Goal: Check status: Check status

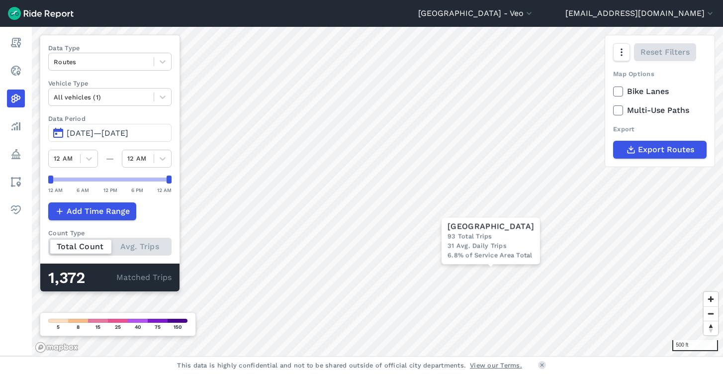
click at [84, 130] on span "[DATE]—[DATE]" at bounding box center [98, 132] width 62 height 9
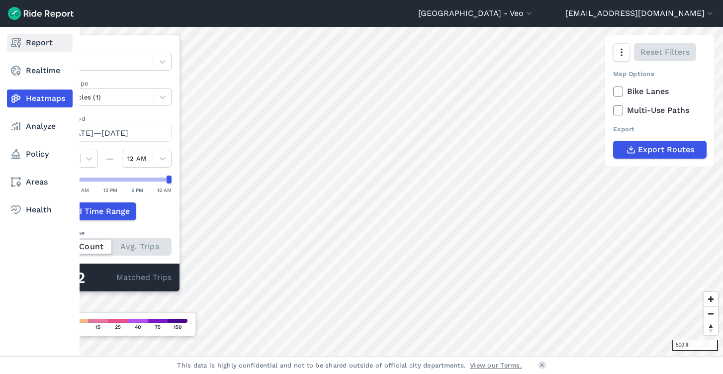
click at [42, 44] on link "Report" at bounding box center [40, 43] width 66 height 18
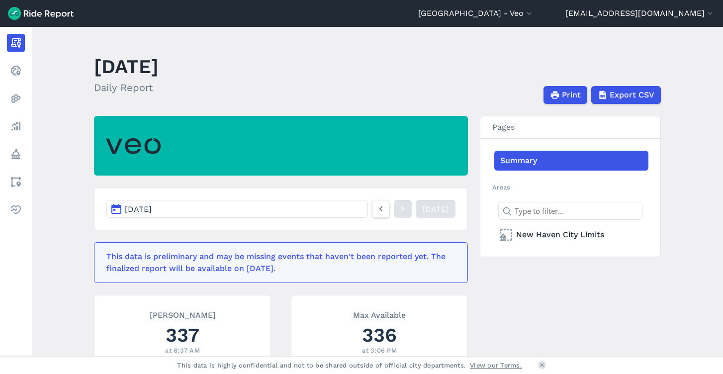
click at [225, 212] on button "[DATE]" at bounding box center [237, 209] width 262 height 18
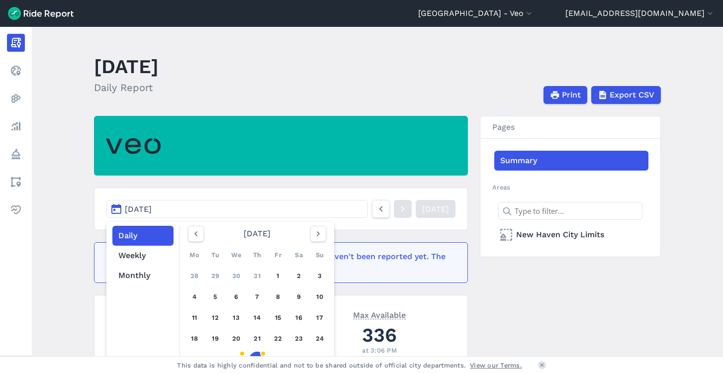
click at [323, 78] on header "[DATE] Daily Report Print Export CSV" at bounding box center [383, 77] width 579 height 53
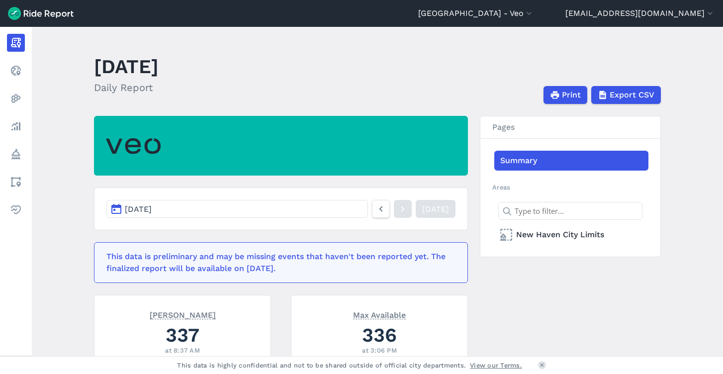
click at [203, 211] on button "[DATE]" at bounding box center [237, 209] width 262 height 18
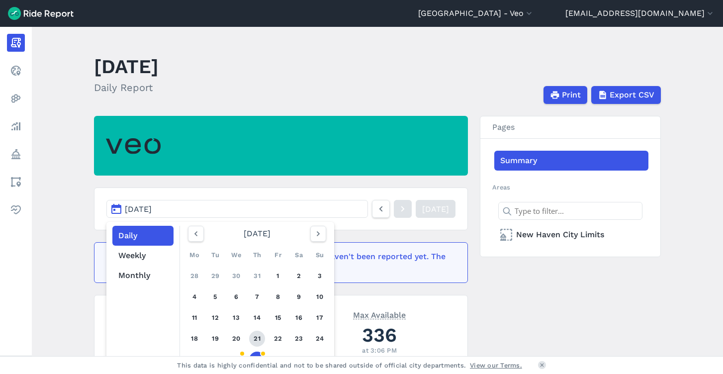
click at [259, 335] on link "21" at bounding box center [257, 339] width 16 height 16
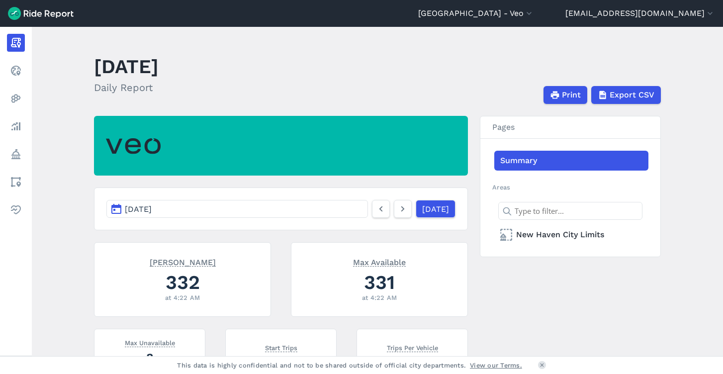
click at [224, 209] on button "[DATE]" at bounding box center [237, 209] width 262 height 18
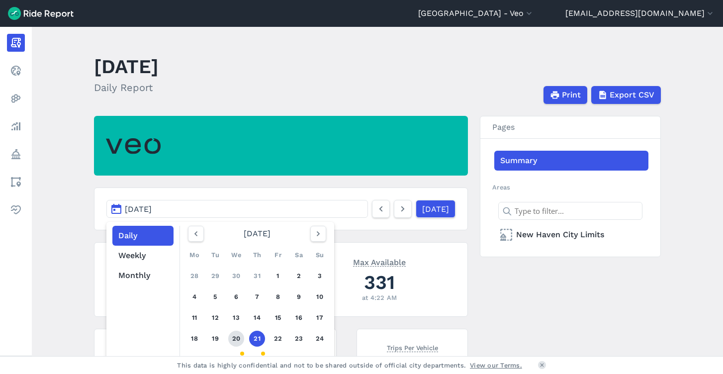
click at [234, 344] on link "20" at bounding box center [236, 339] width 16 height 16
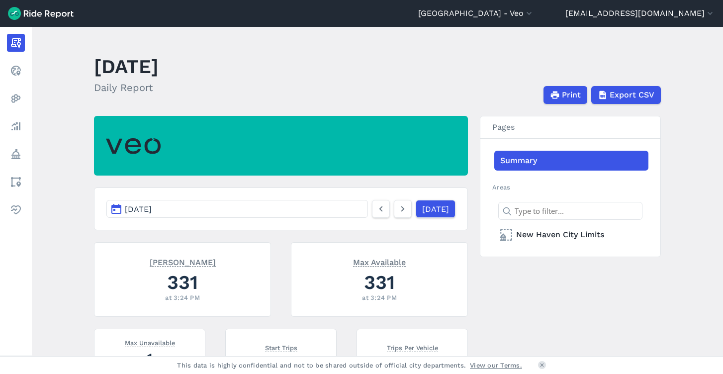
click at [210, 210] on button "[DATE]" at bounding box center [237, 209] width 262 height 18
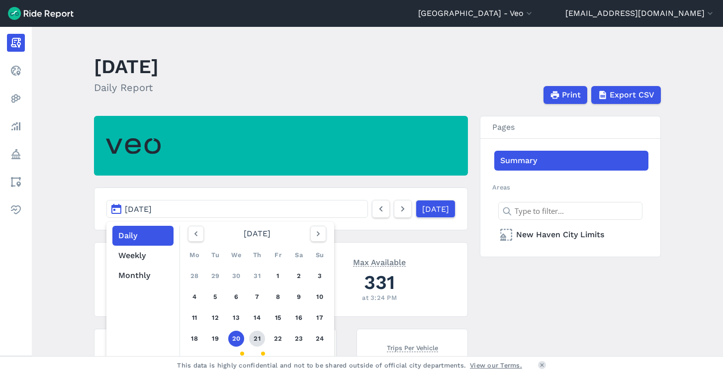
click at [257, 339] on link "21" at bounding box center [257, 339] width 16 height 16
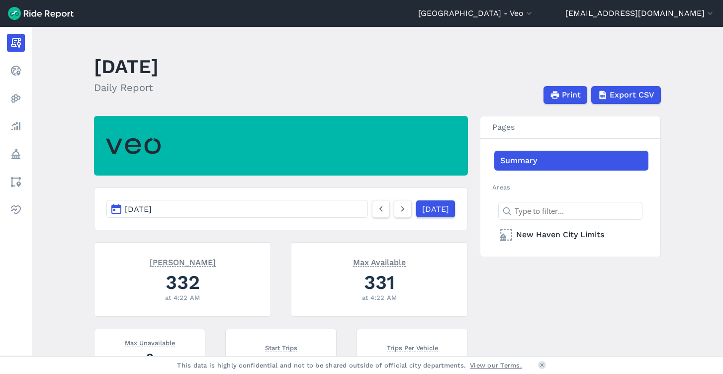
click at [241, 209] on button "[DATE]" at bounding box center [237, 209] width 262 height 18
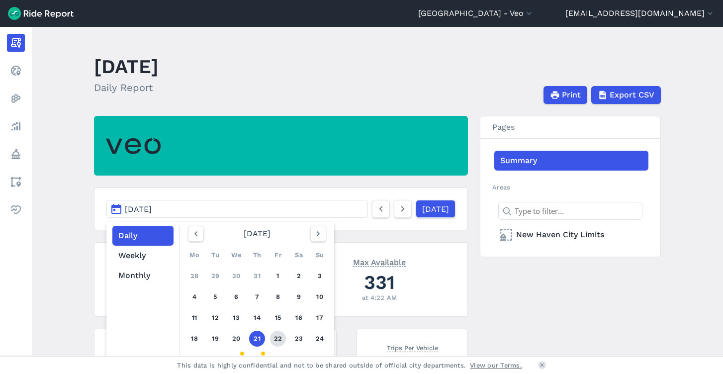
click at [273, 338] on link "22" at bounding box center [278, 339] width 16 height 16
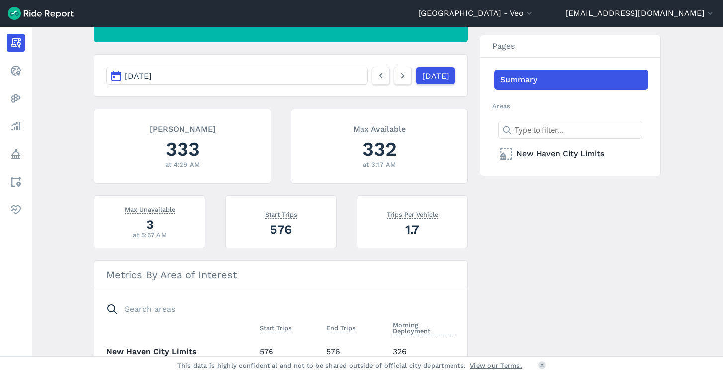
scroll to position [179, 0]
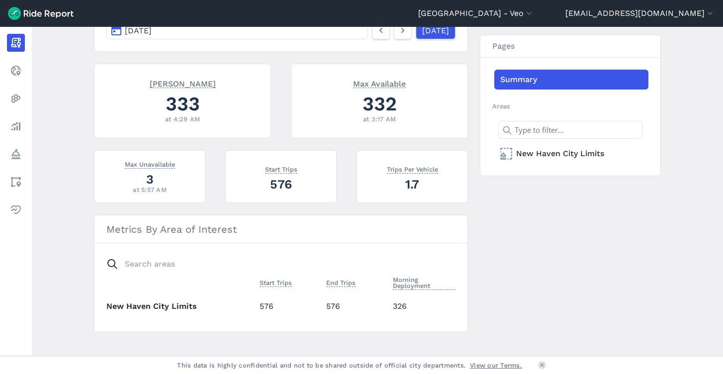
click at [205, 32] on button "[DATE]" at bounding box center [237, 30] width 262 height 18
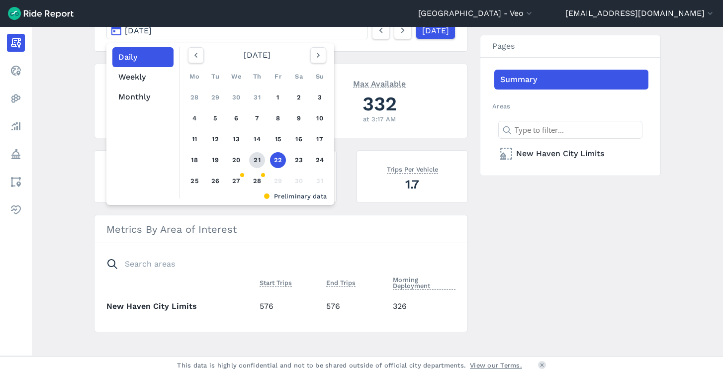
click at [258, 155] on link "21" at bounding box center [257, 160] width 16 height 16
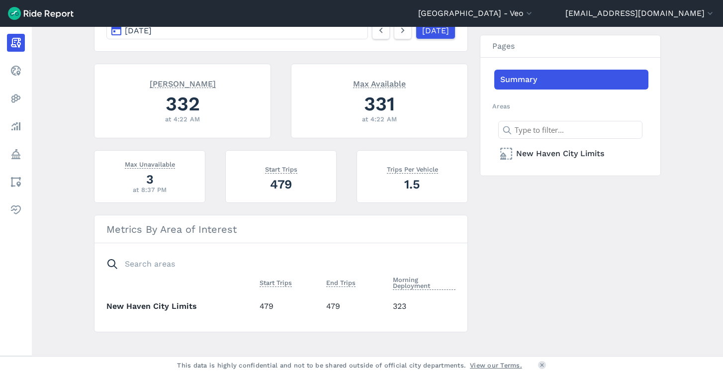
click at [189, 32] on button "[DATE]" at bounding box center [237, 30] width 262 height 18
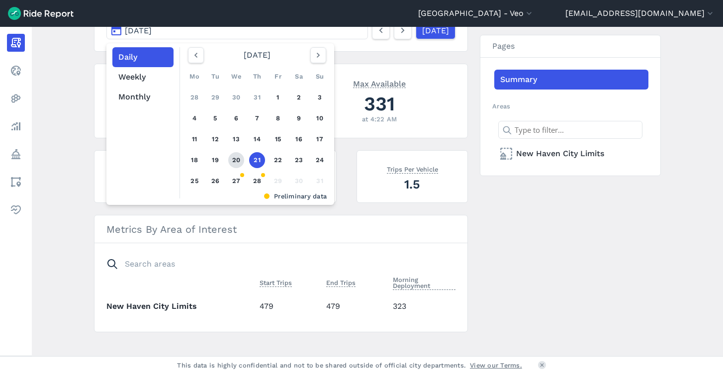
click at [235, 158] on link "20" at bounding box center [236, 160] width 16 height 16
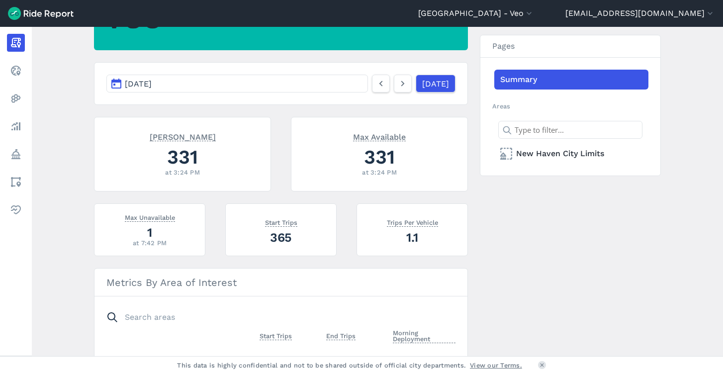
scroll to position [123, 0]
